Goal: Task Accomplishment & Management: Check status

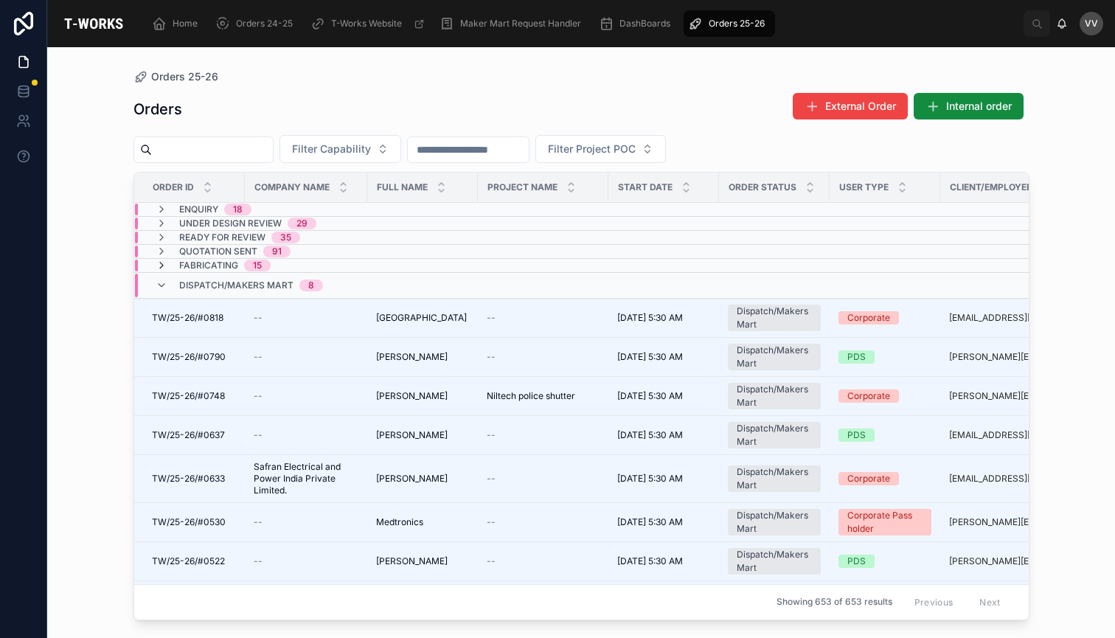
click at [162, 263] on icon at bounding box center [162, 266] width 12 height 12
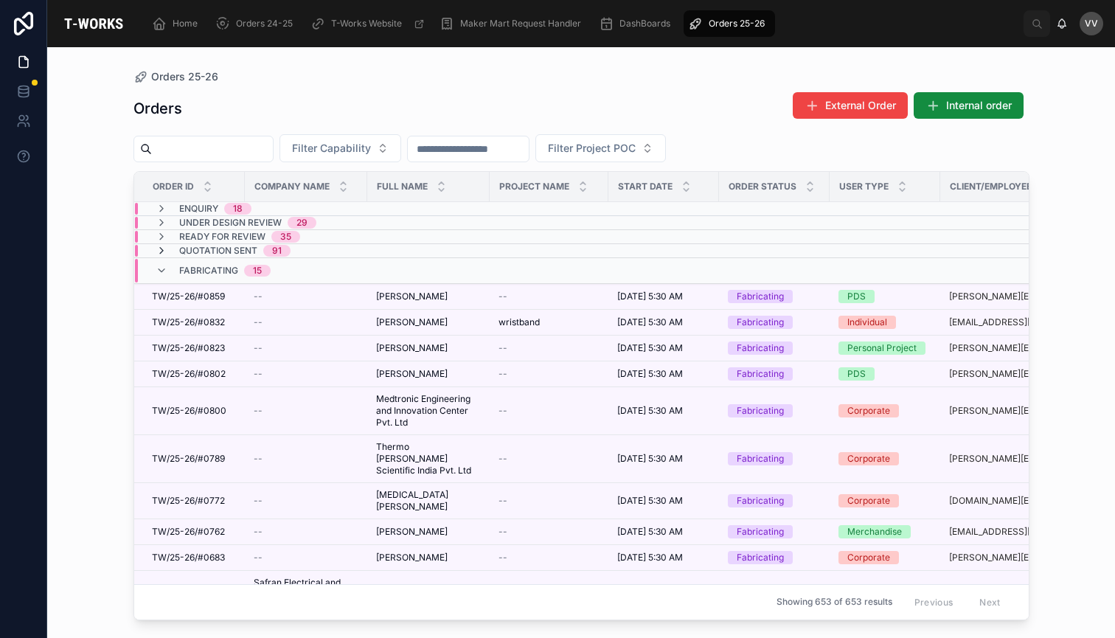
click at [159, 250] on icon at bounding box center [162, 251] width 12 height 12
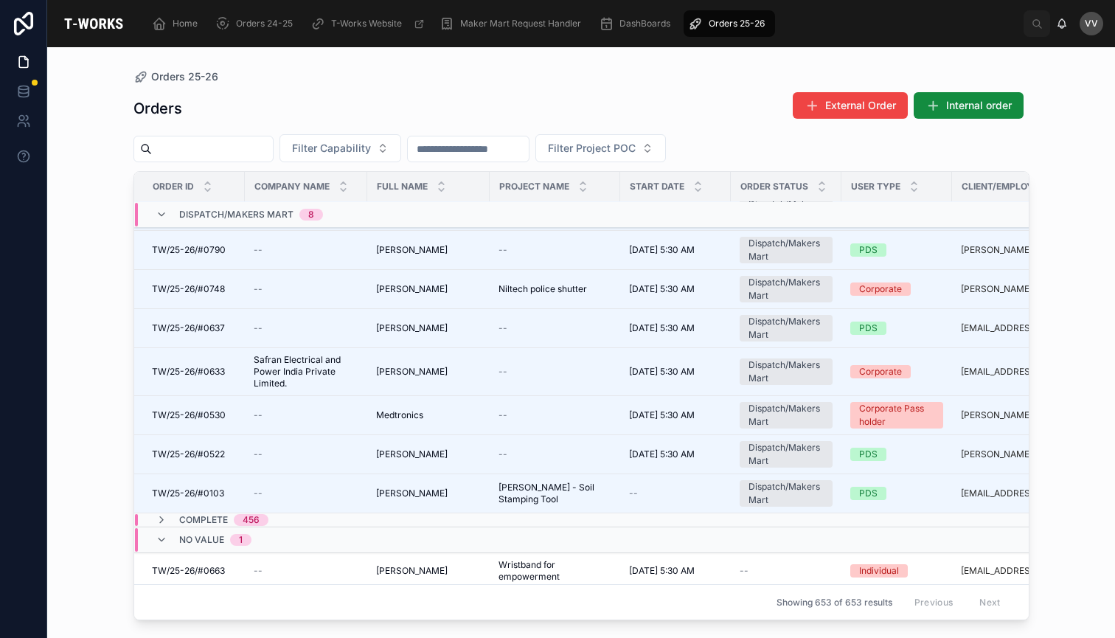
scroll to position [3402, 0]
click at [273, 148] on input "text" at bounding box center [212, 149] width 121 height 21
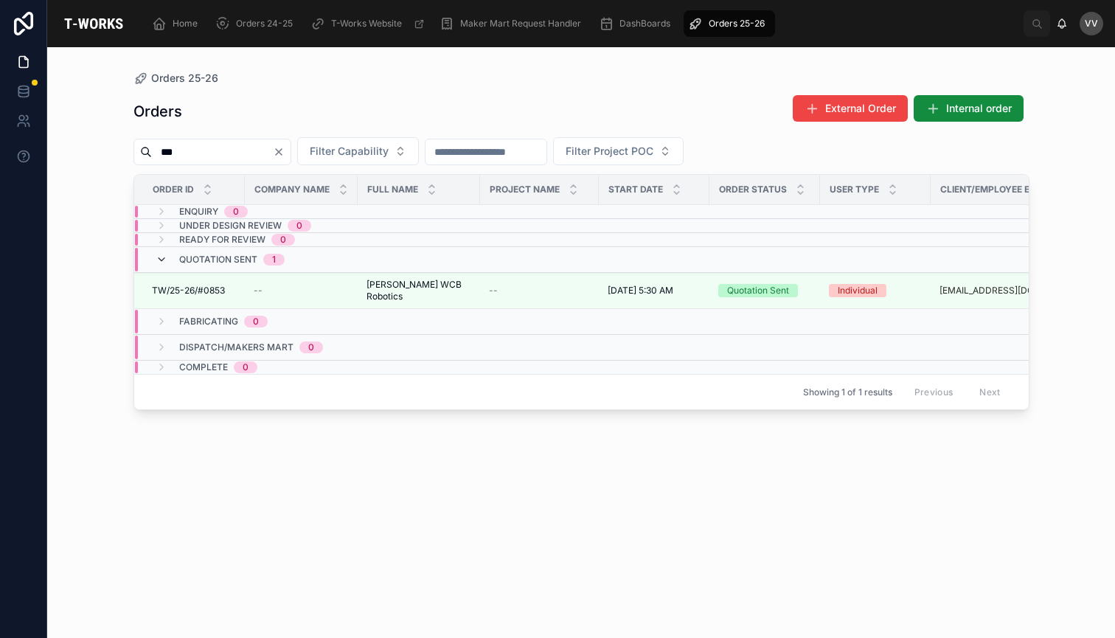
type input "***"
click at [158, 256] on icon at bounding box center [162, 260] width 12 height 12
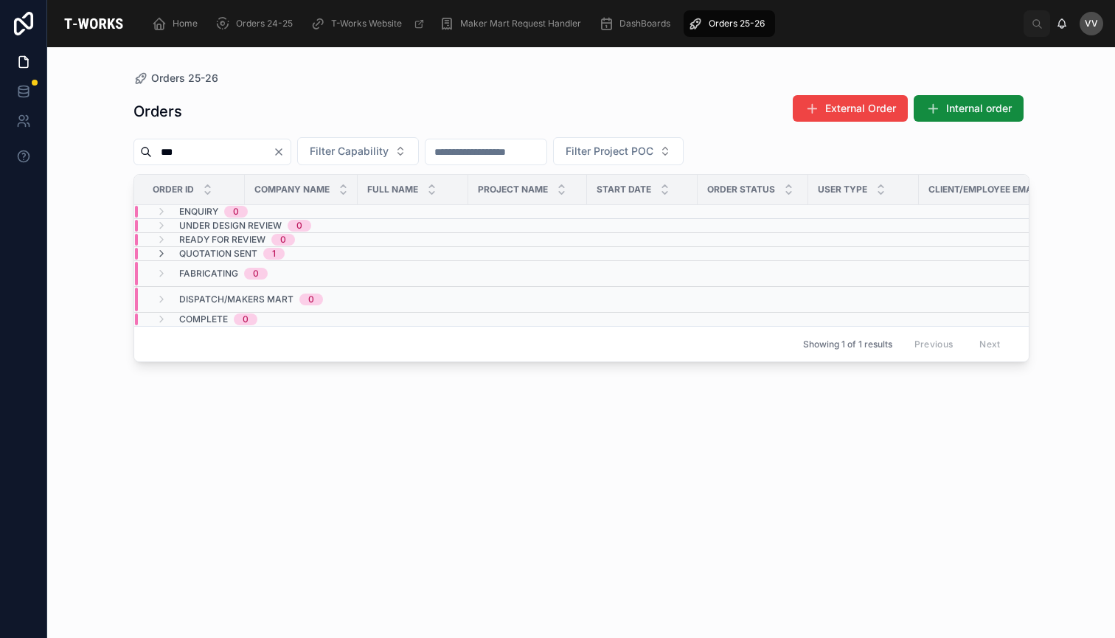
click at [282, 153] on icon "Clear" at bounding box center [279, 152] width 6 height 6
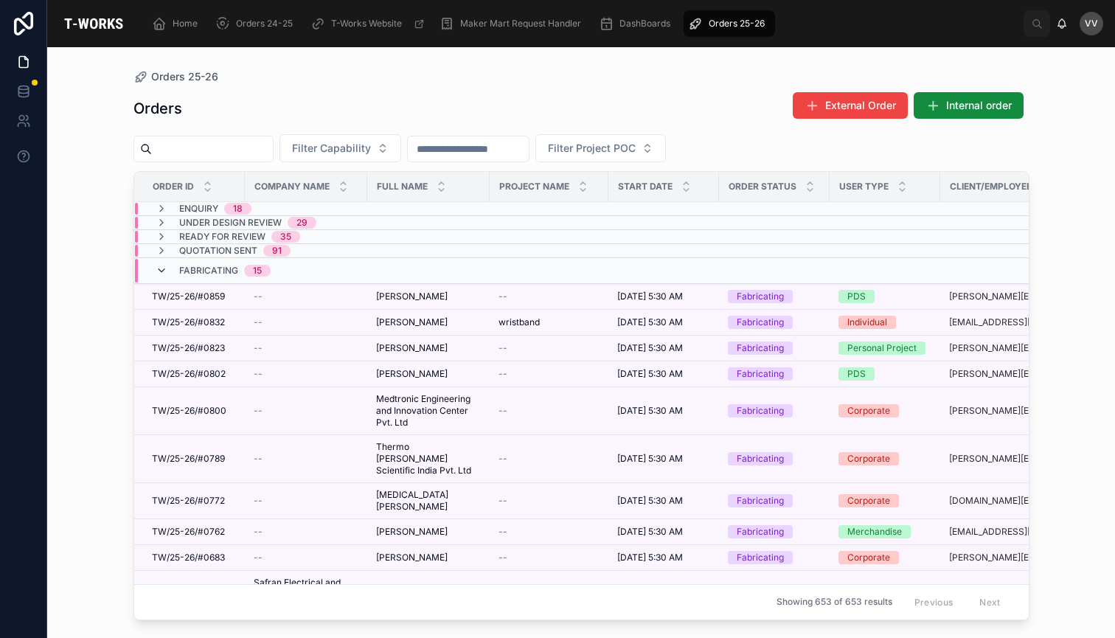
click at [159, 267] on icon at bounding box center [162, 271] width 12 height 12
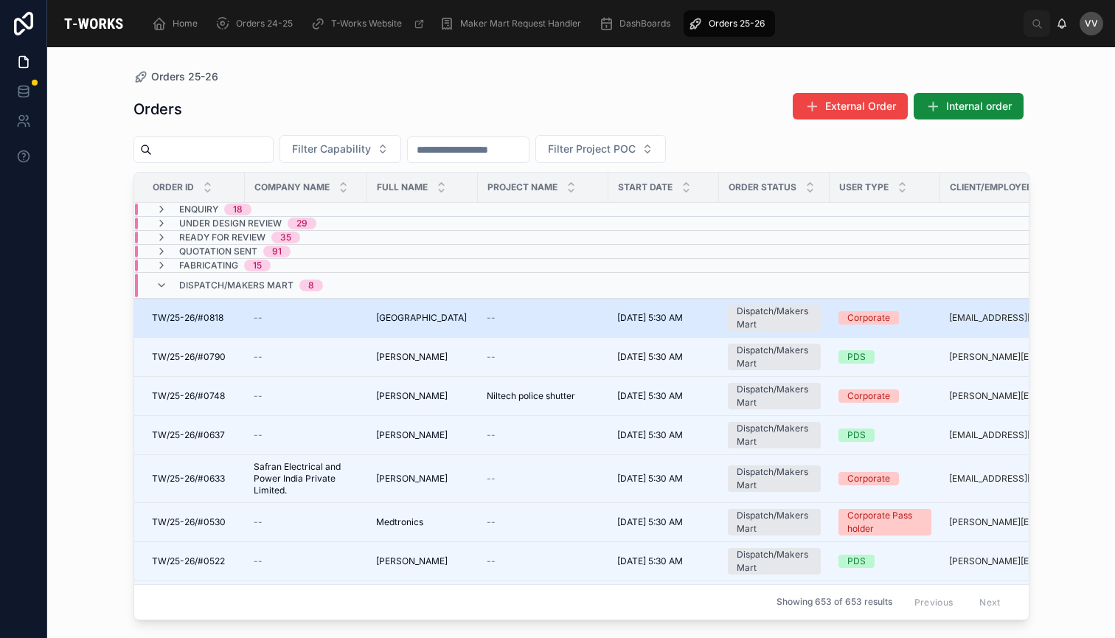
click at [270, 324] on td "--" at bounding box center [306, 317] width 122 height 39
click at [198, 316] on span "TW/25-26/#0818" at bounding box center [188, 318] width 72 height 12
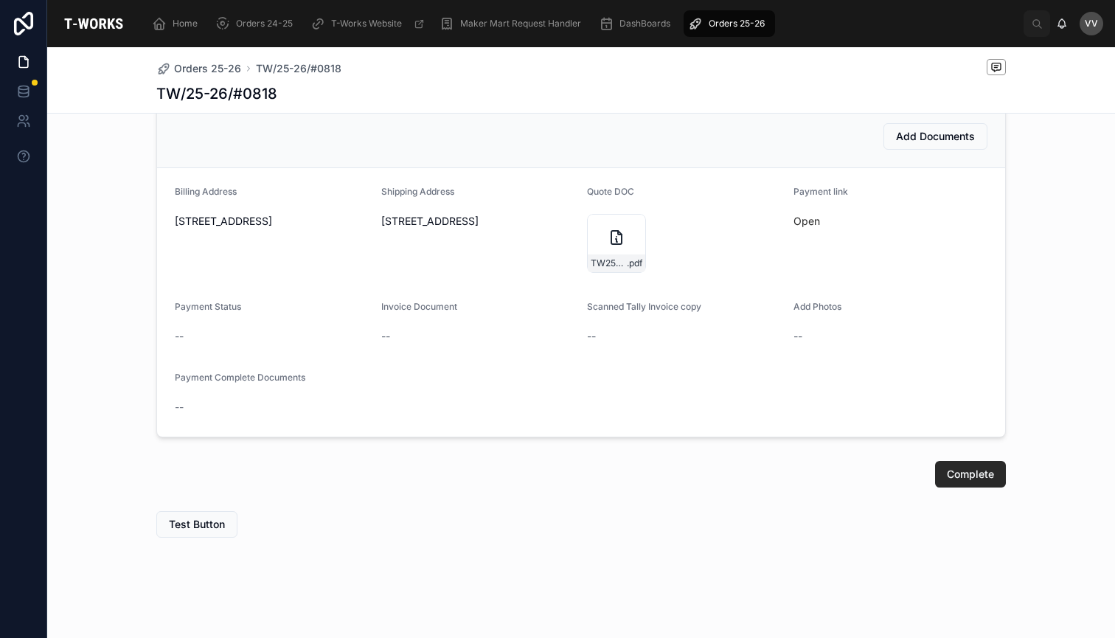
scroll to position [640, 0]
click at [813, 219] on link "Open" at bounding box center [807, 221] width 27 height 13
click at [624, 249] on div "TW25-26#0818 .pdf" at bounding box center [616, 243] width 59 height 59
